Goal: Transaction & Acquisition: Purchase product/service

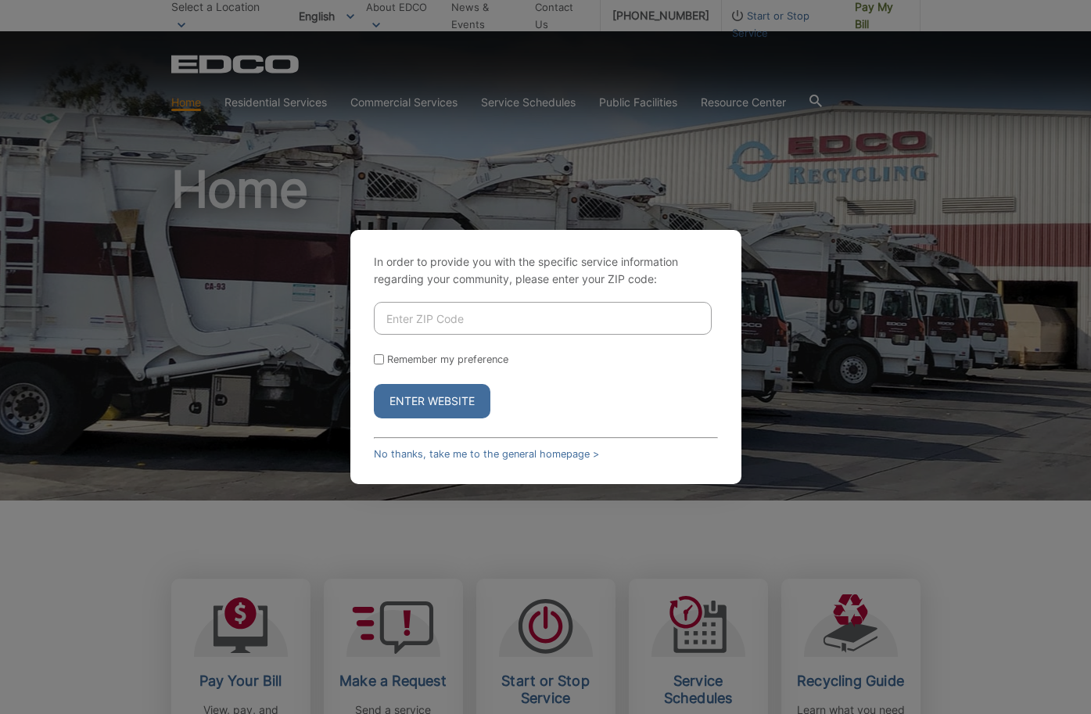
click at [425, 314] on input "Enter ZIP Code" at bounding box center [543, 318] width 338 height 33
type input "92069"
click at [520, 376] on form "92069 Remember my preference Enter Website" at bounding box center [546, 360] width 344 height 117
click at [379, 357] on input "Remember my preference" at bounding box center [379, 359] width 10 height 10
checkbox input "true"
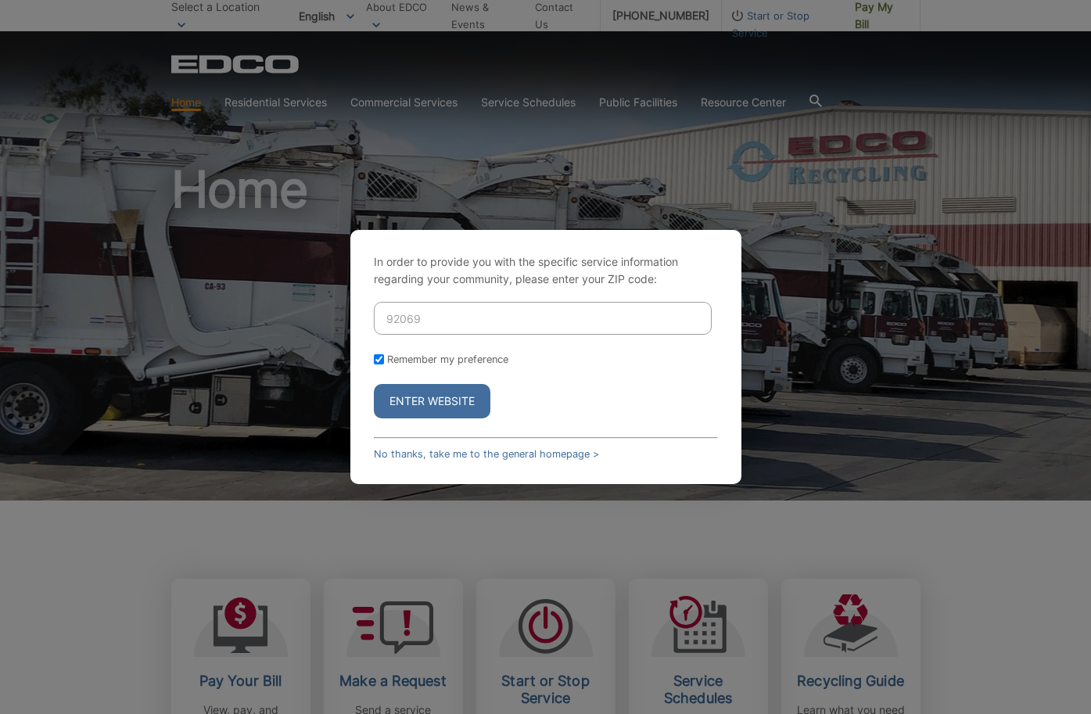
checkbox input "true"
click at [410, 411] on button "Enter Website" at bounding box center [432, 401] width 117 height 34
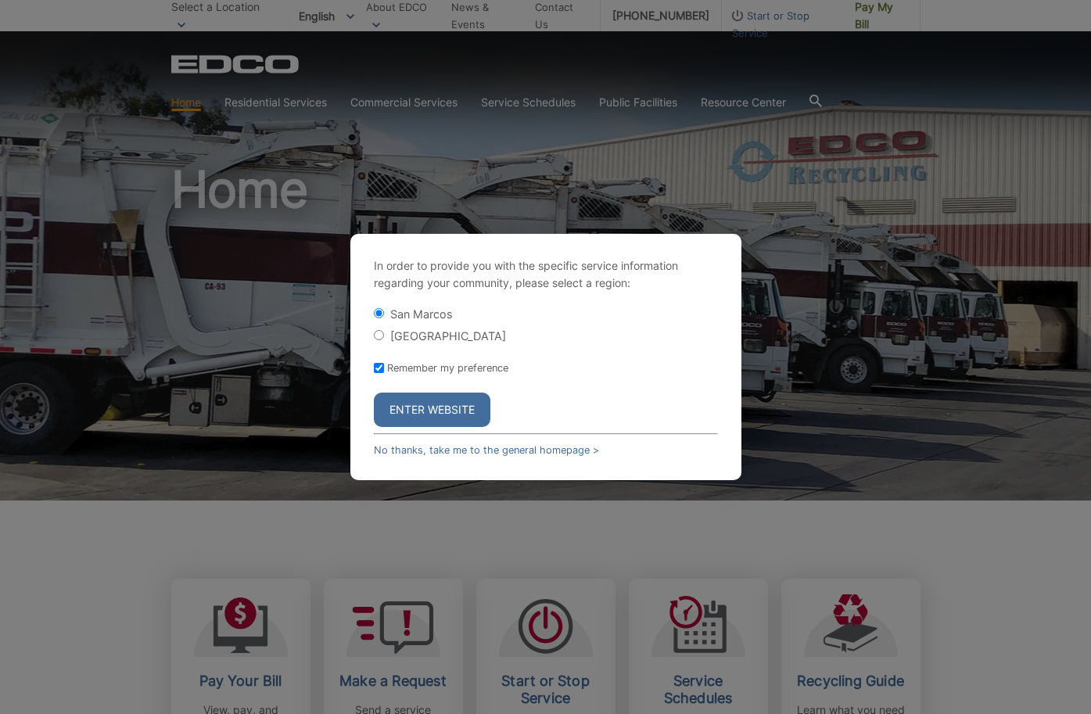
click at [429, 403] on button "Enter Website" at bounding box center [432, 410] width 117 height 34
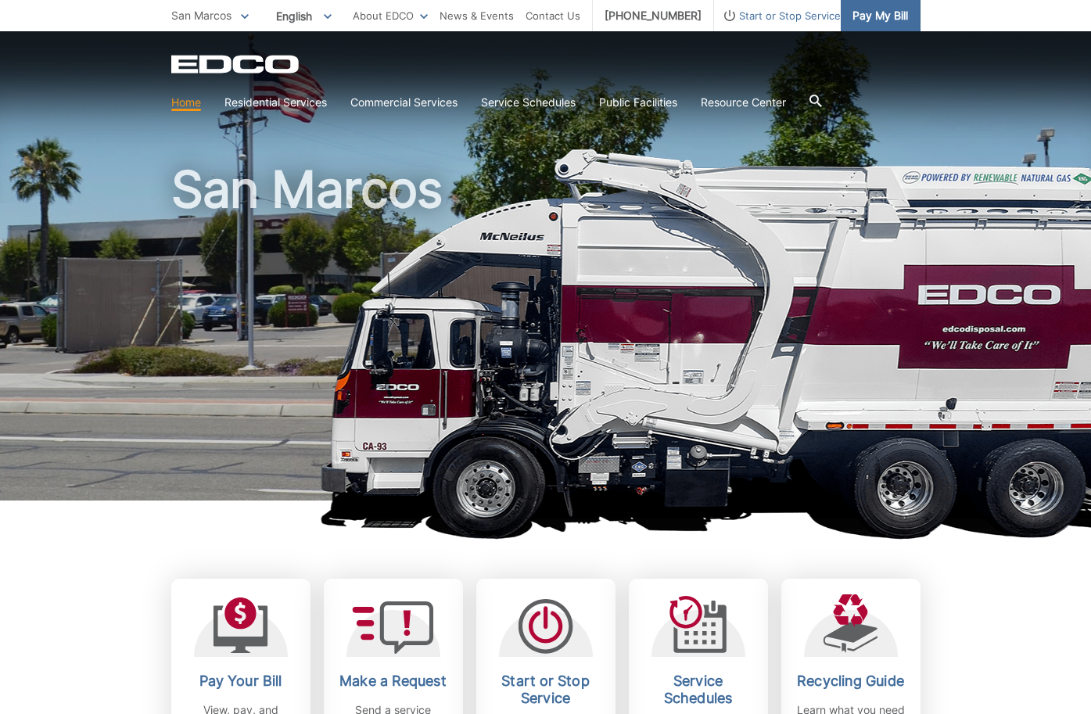
click at [879, 16] on span "Pay My Bill" at bounding box center [880, 15] width 56 height 17
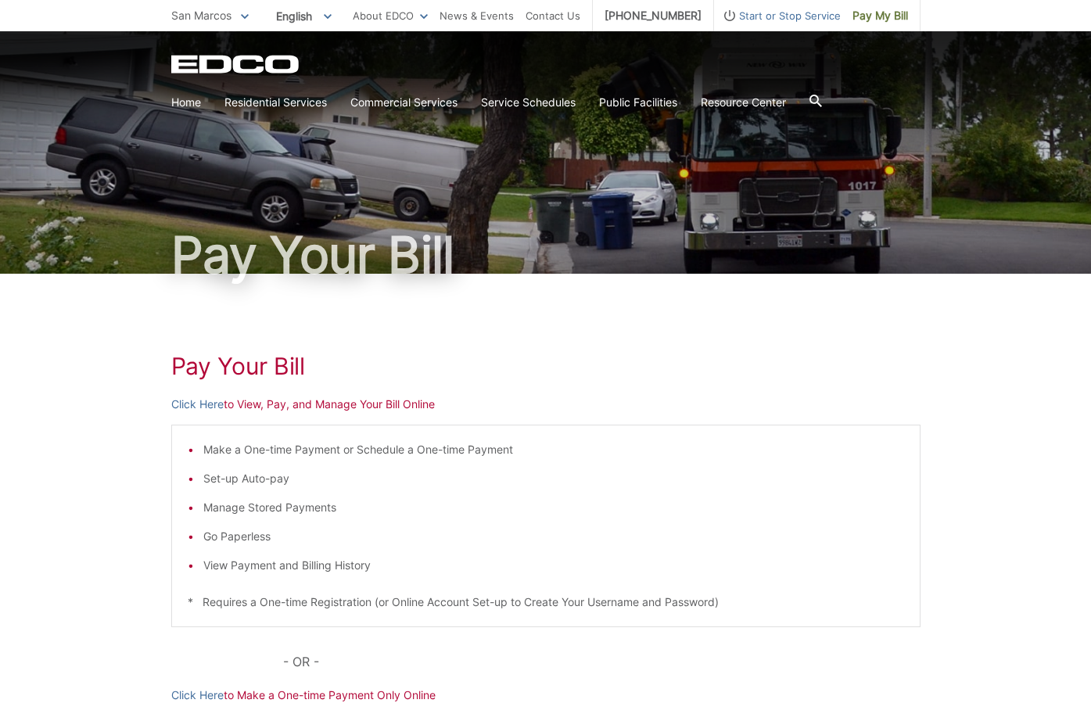
click at [314, 405] on p "Click Here to View, Pay, and Manage Your Bill Online" at bounding box center [545, 404] width 749 height 17
click at [196, 410] on link "Click Here" at bounding box center [197, 404] width 52 height 17
